Goal: Task Accomplishment & Management: Manage account settings

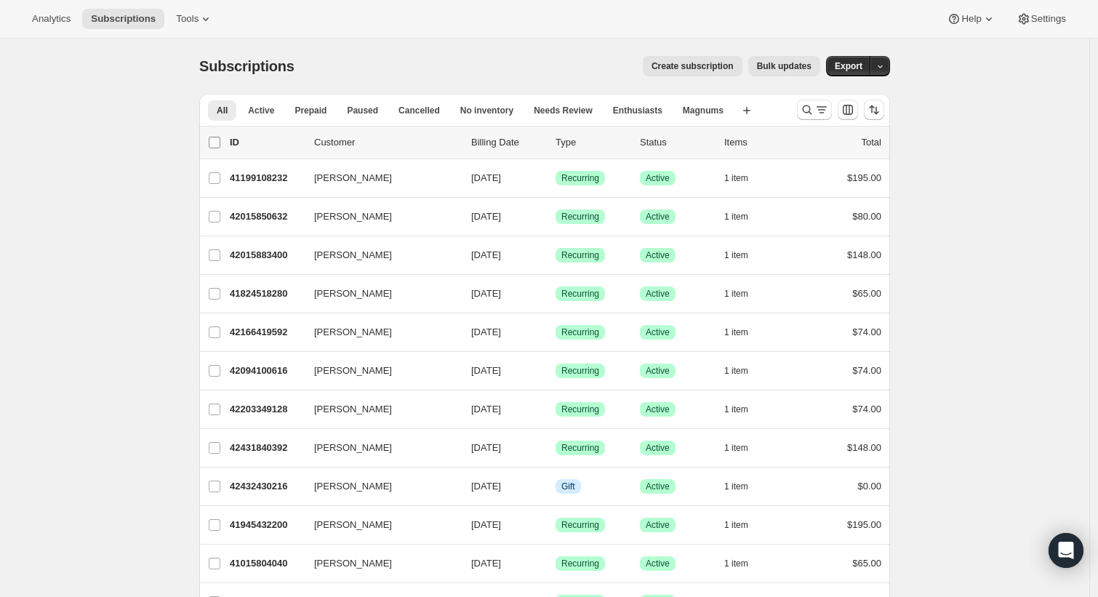
click at [214, 144] on input "0 selected" at bounding box center [215, 143] width 12 height 12
checkbox input "true"
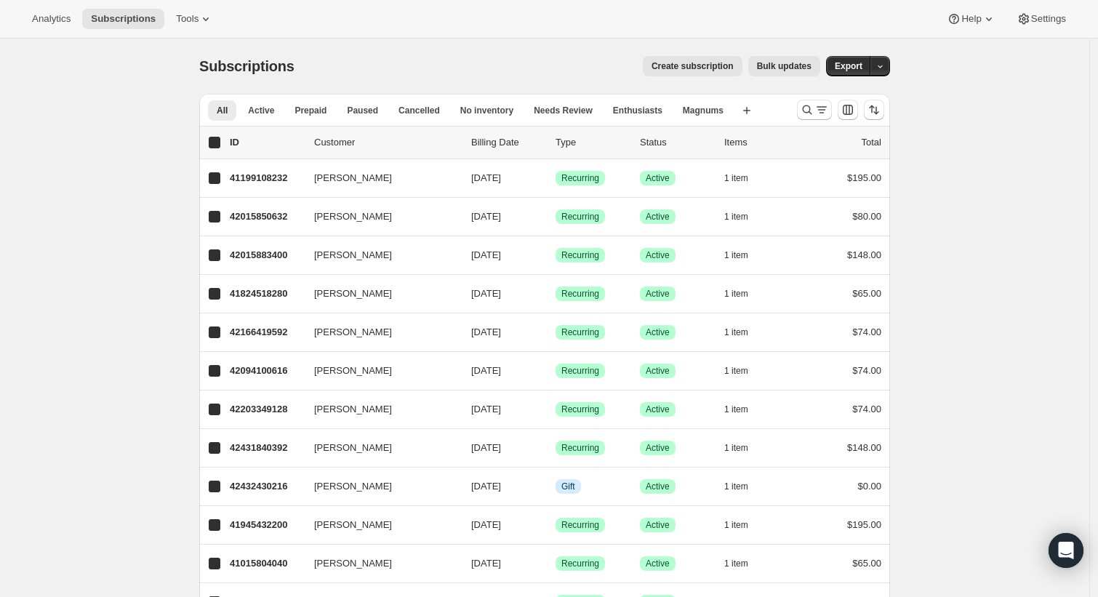
checkbox input "true"
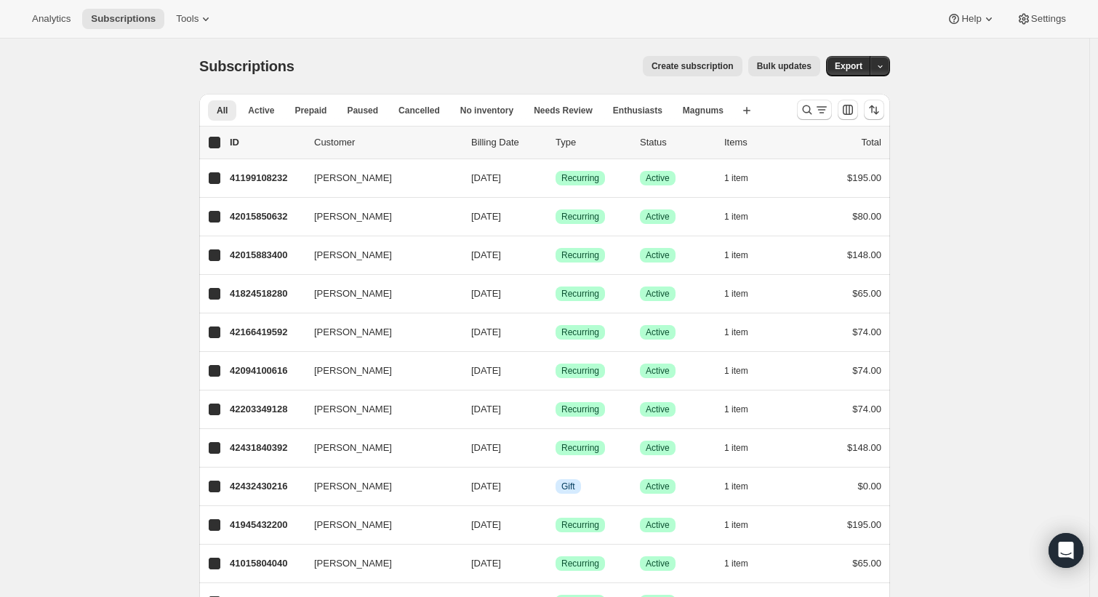
checkbox input "true"
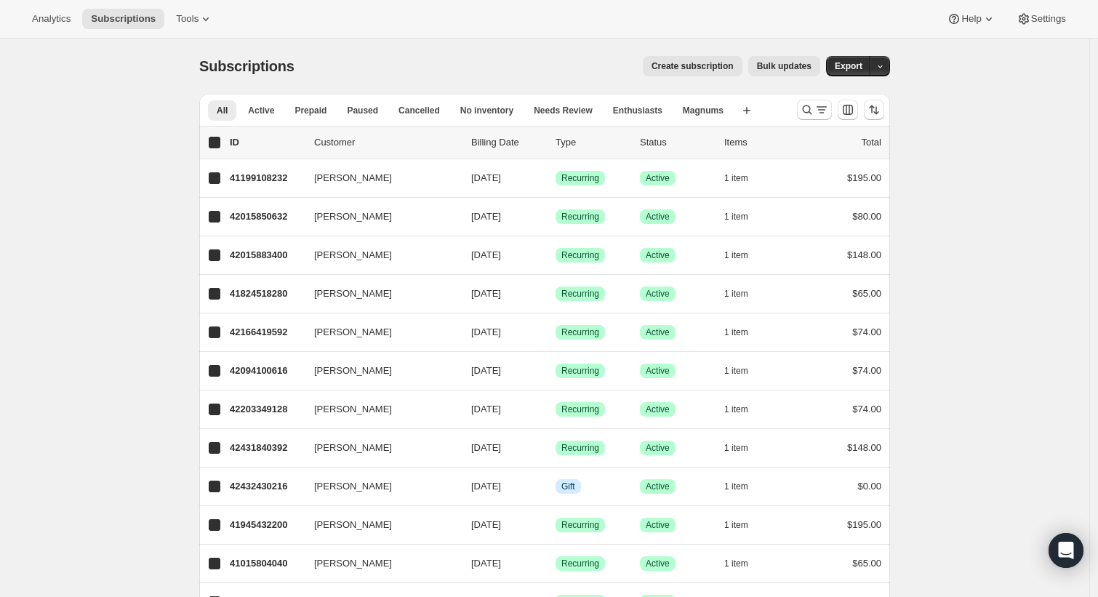
checkbox input "true"
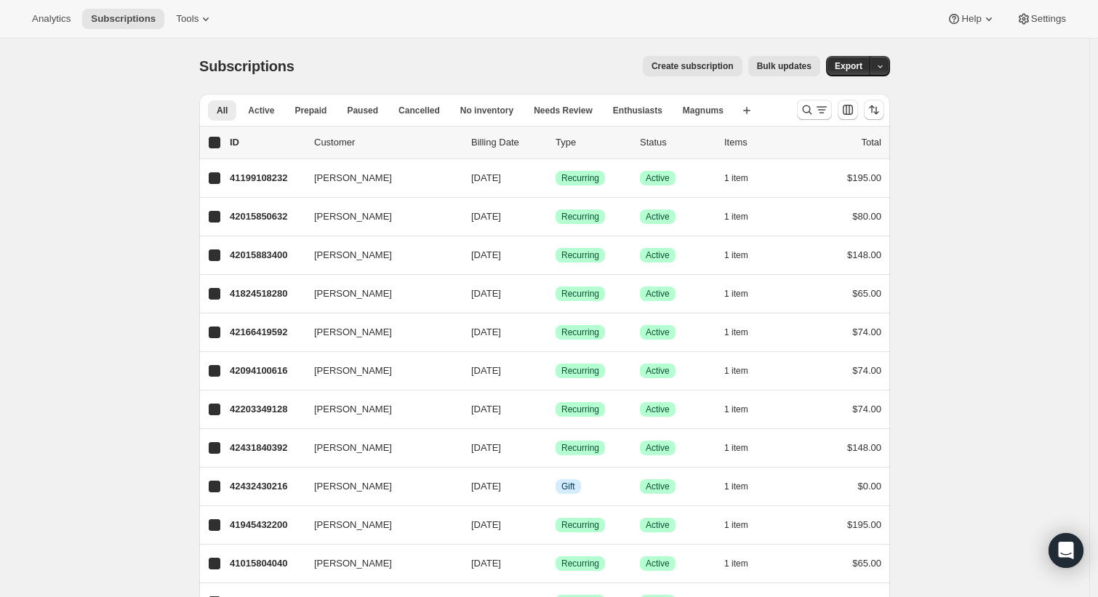
checkbox input "true"
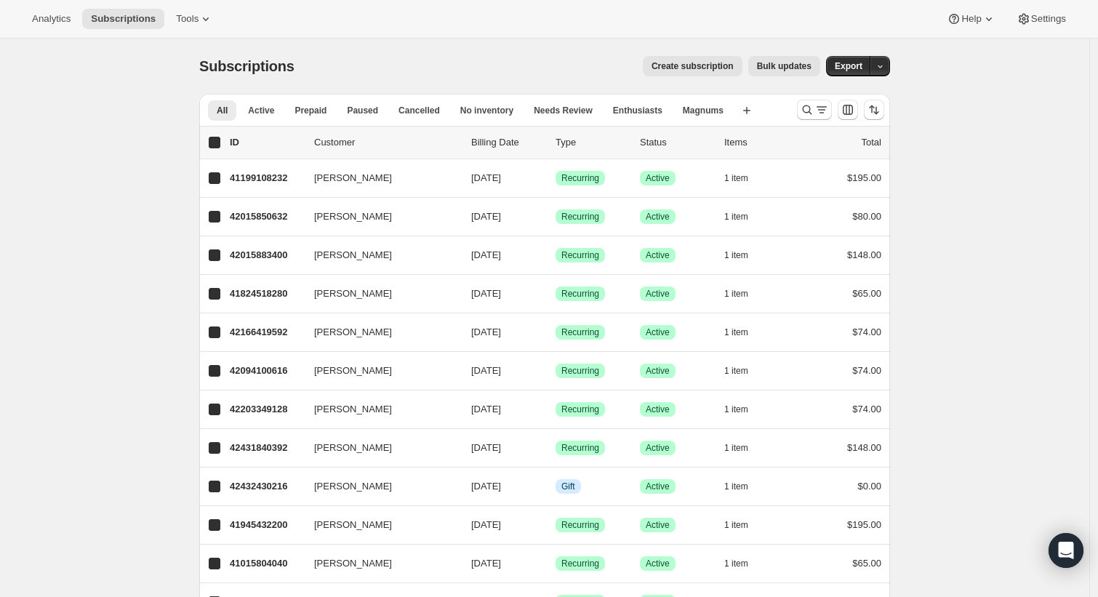
checkbox input "true"
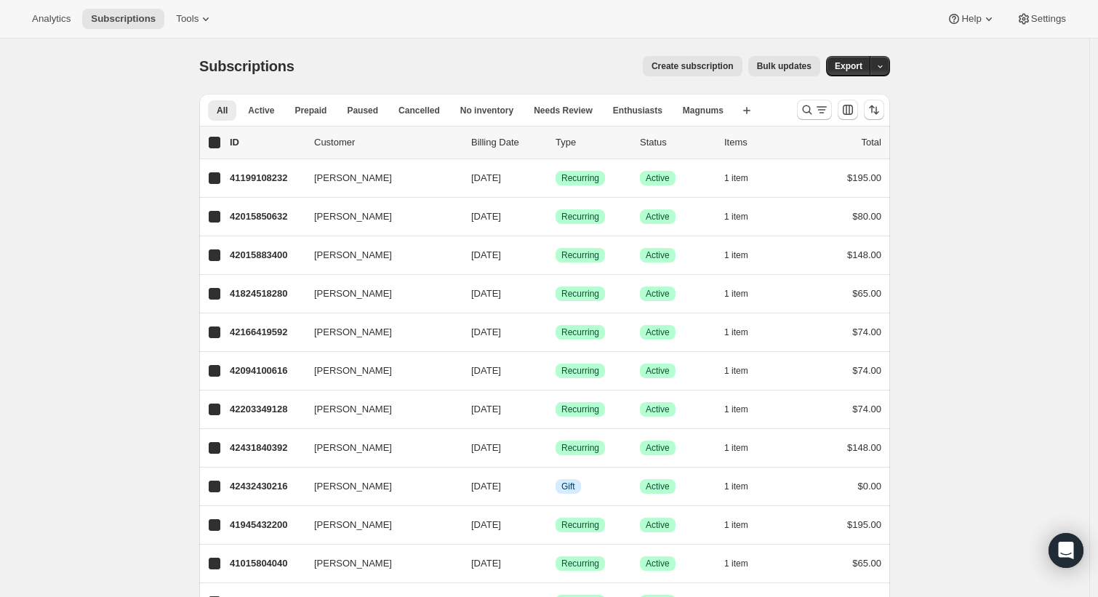
checkbox input "true"
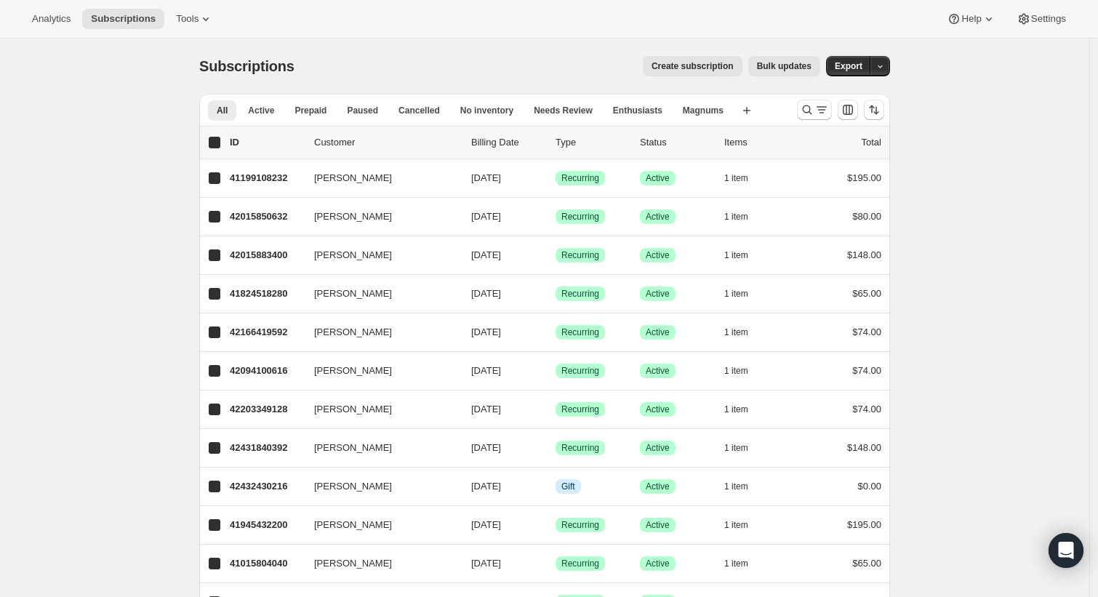
checkbox input "true"
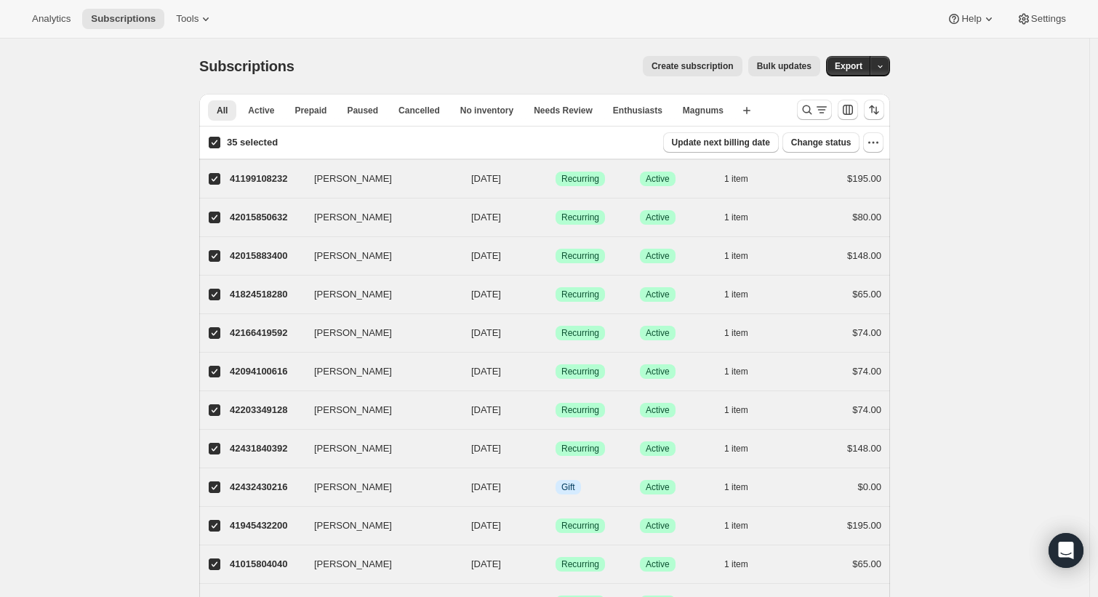
click at [217, 144] on input "35 selected" at bounding box center [215, 143] width 12 height 12
checkbox input "false"
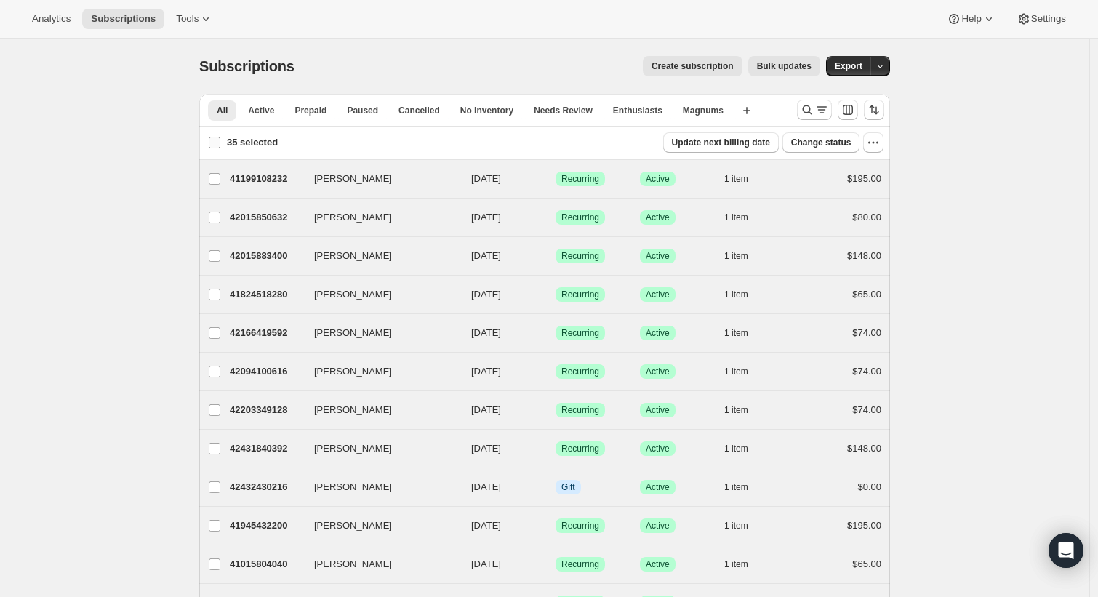
checkbox input "false"
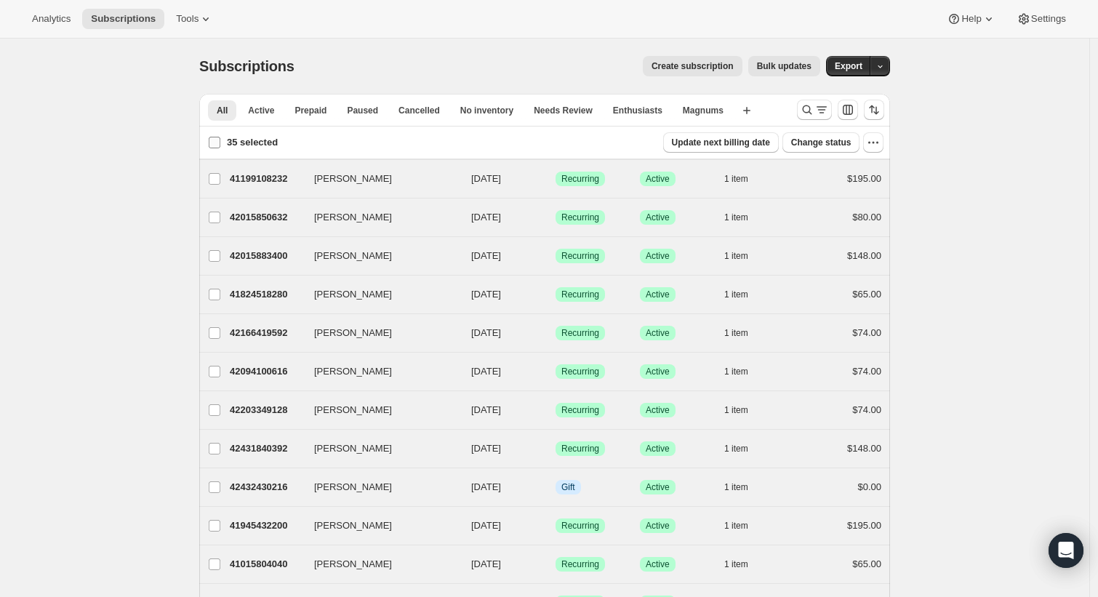
checkbox input "false"
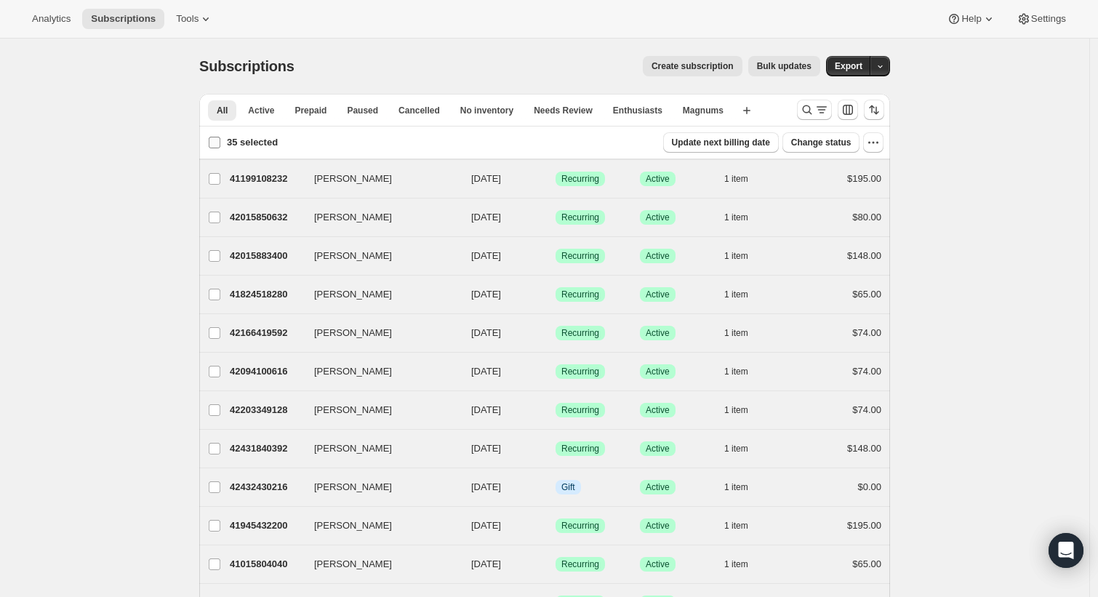
checkbox input "false"
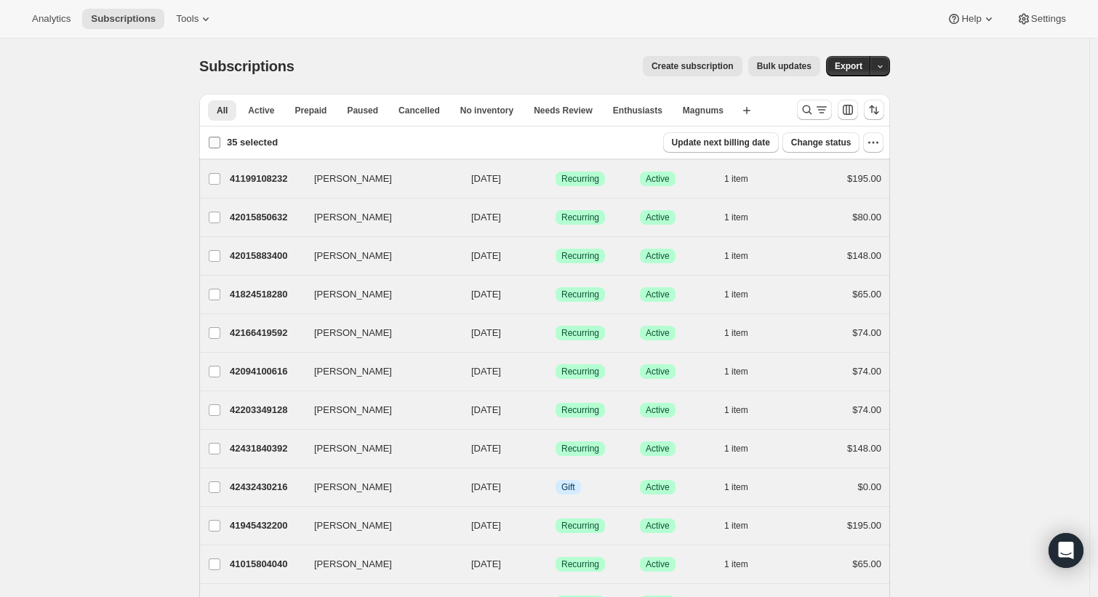
checkbox input "false"
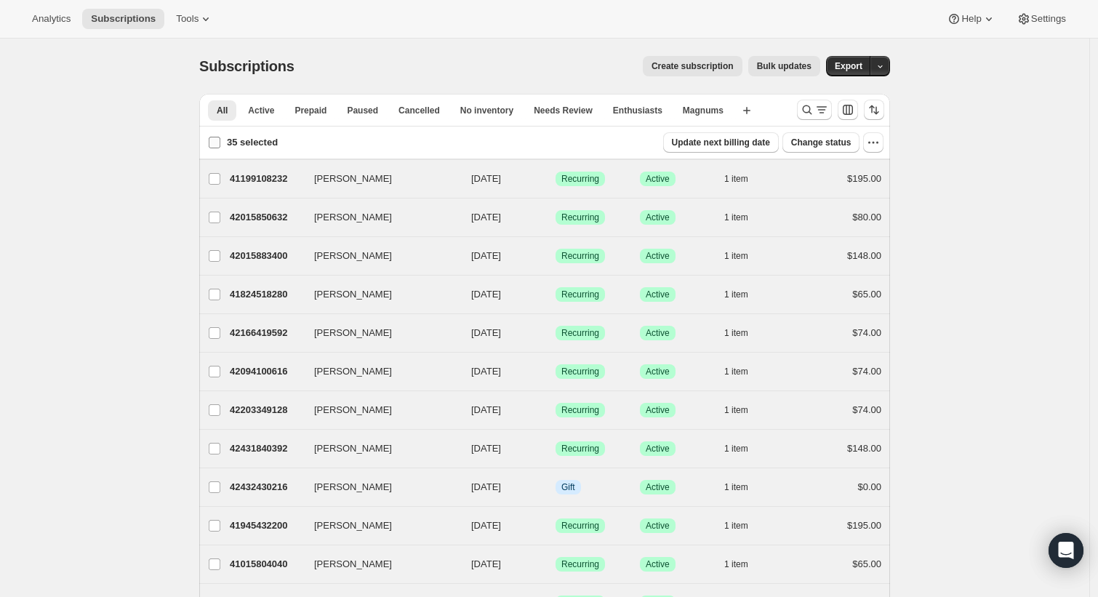
checkbox input "false"
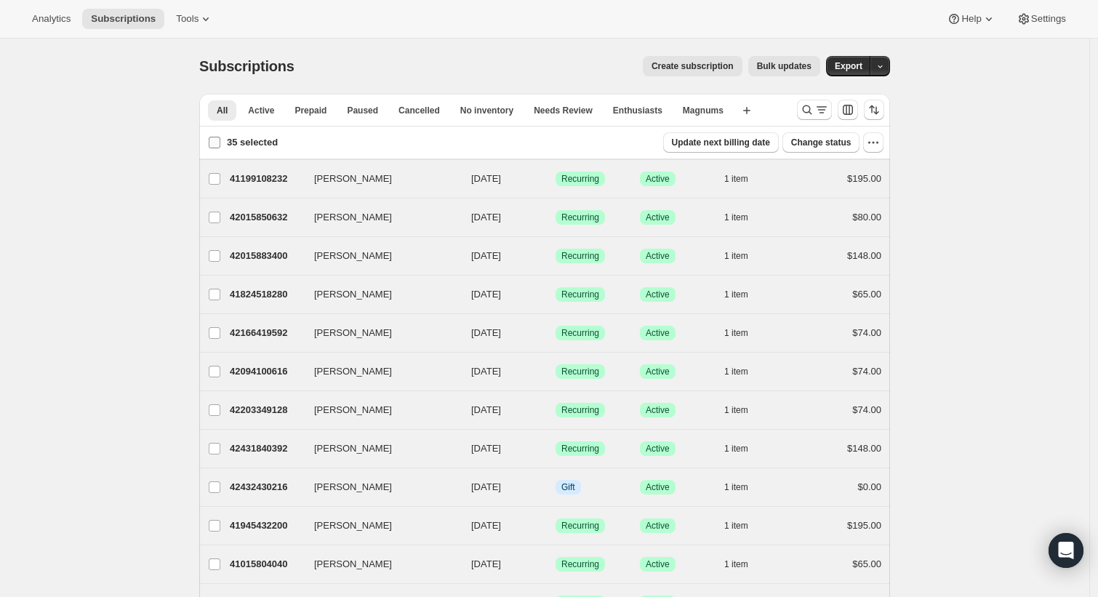
checkbox input "false"
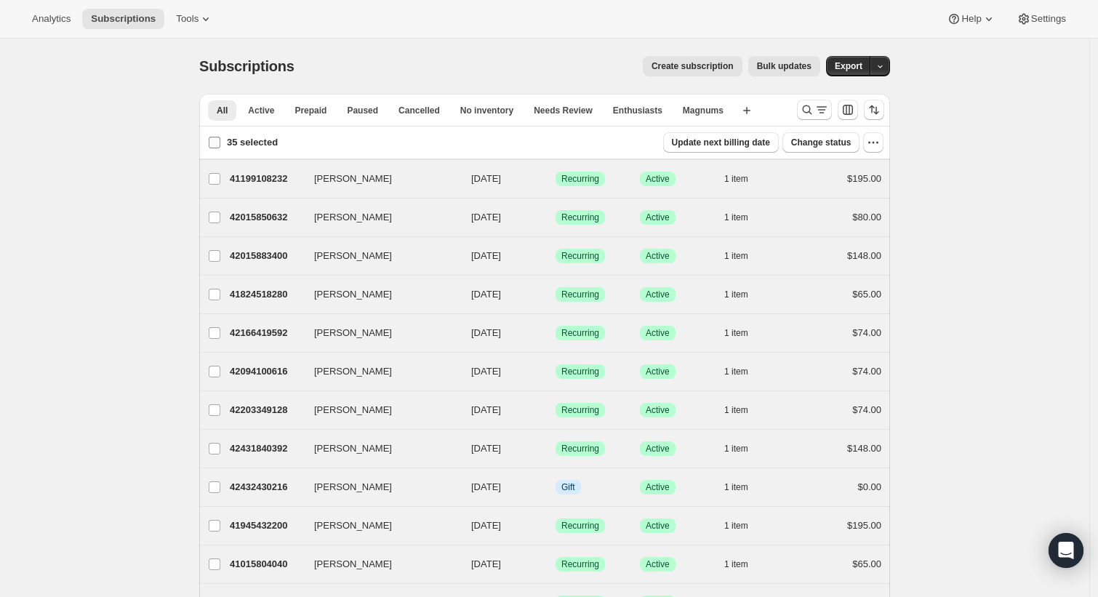
checkbox input "false"
